Goal: Check status: Check status

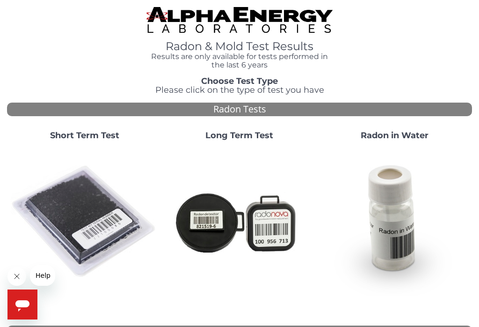
click at [83, 215] on img at bounding box center [84, 221] width 147 height 147
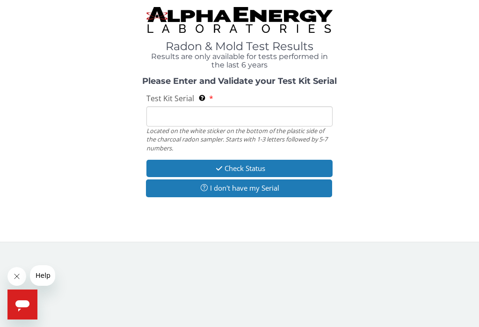
click at [182, 116] on input "Test Kit Serial Located on the white sticker on the bottom of the plastic side …" at bounding box center [239, 116] width 186 height 20
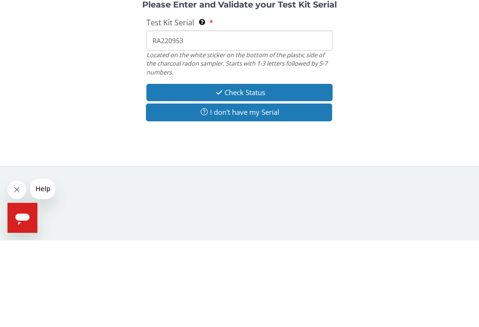
type input "RA220953"
click at [275, 170] on button "Check Status" at bounding box center [239, 178] width 186 height 17
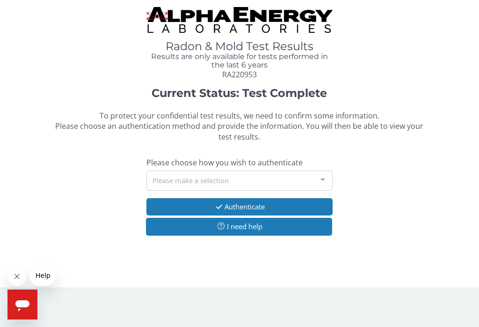
click at [321, 178] on div at bounding box center [322, 180] width 19 height 18
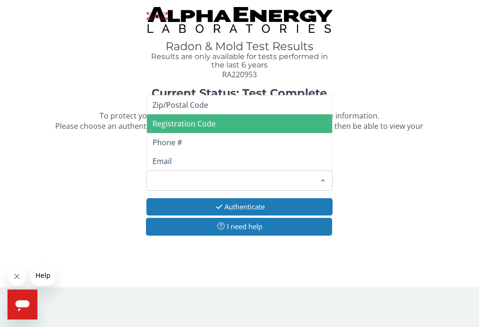
click at [208, 125] on span "Registration Code" at bounding box center [239, 123] width 185 height 19
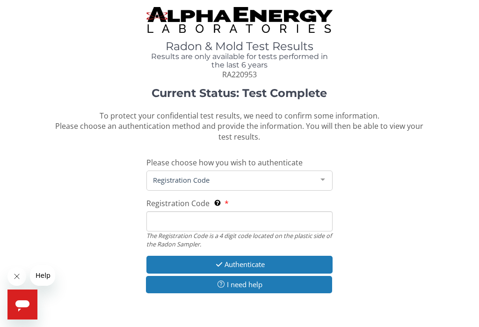
click at [177, 224] on input "Registration Code The Registration Code is a 4 digit code located on the plasti…" at bounding box center [239, 221] width 186 height 20
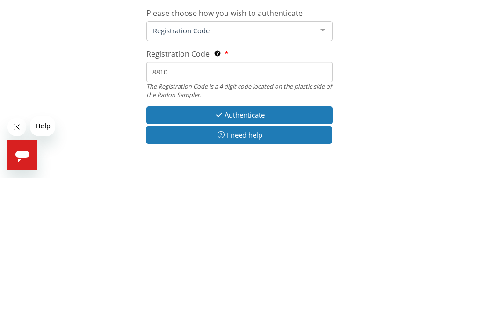
type input "8810"
click at [283, 255] on button "Authenticate" at bounding box center [239, 263] width 186 height 17
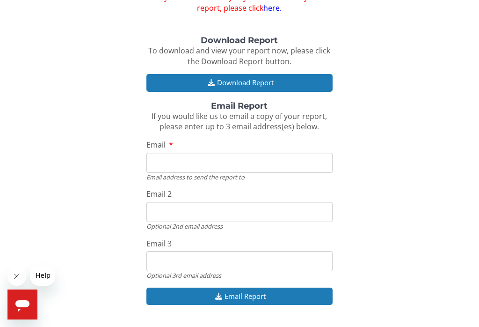
scroll to position [100, 0]
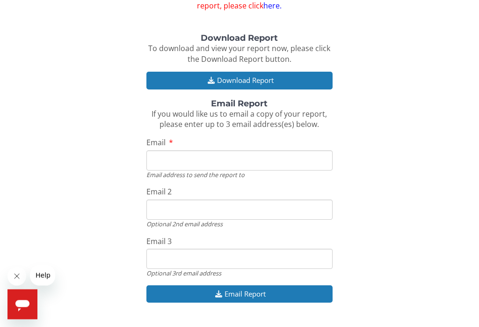
click at [271, 83] on button "Download Report" at bounding box center [239, 80] width 186 height 17
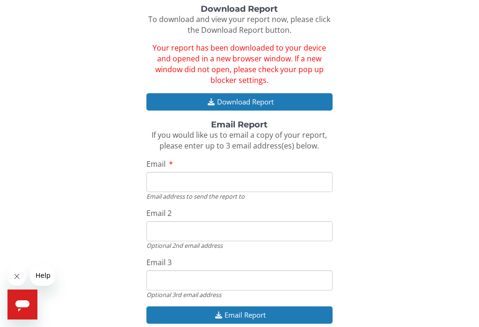
scroll to position [150, 0]
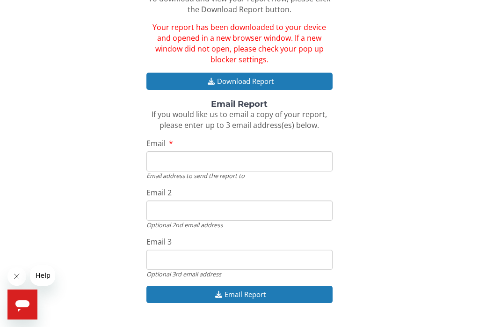
click at [211, 151] on input "Email" at bounding box center [239, 161] width 186 height 20
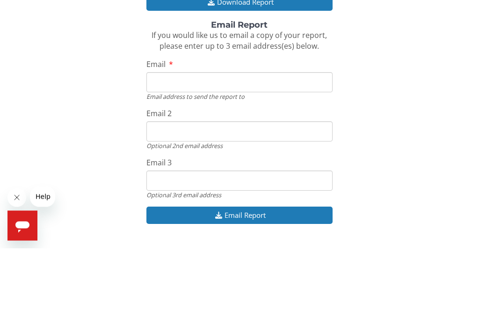
type input "[PERSON_NAME][EMAIL_ADDRESS][DOMAIN_NAME]"
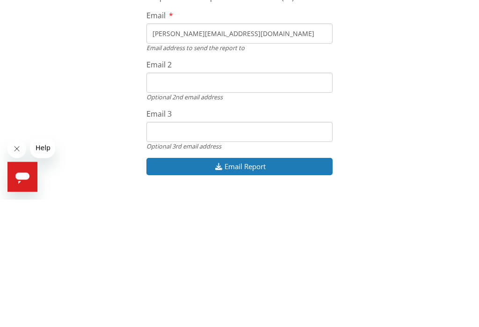
scroll to position [165, 0]
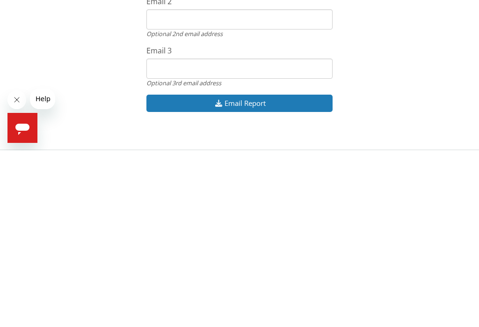
click at [277, 271] on button "Email Report" at bounding box center [239, 279] width 186 height 17
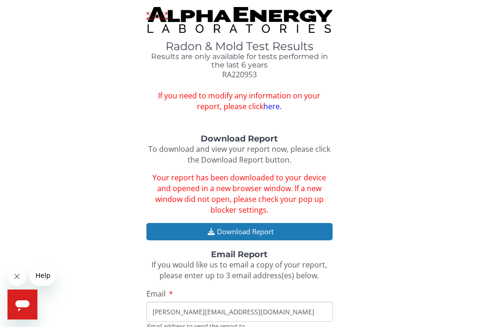
scroll to position [0, 0]
